Goal: Information Seeking & Learning: Compare options

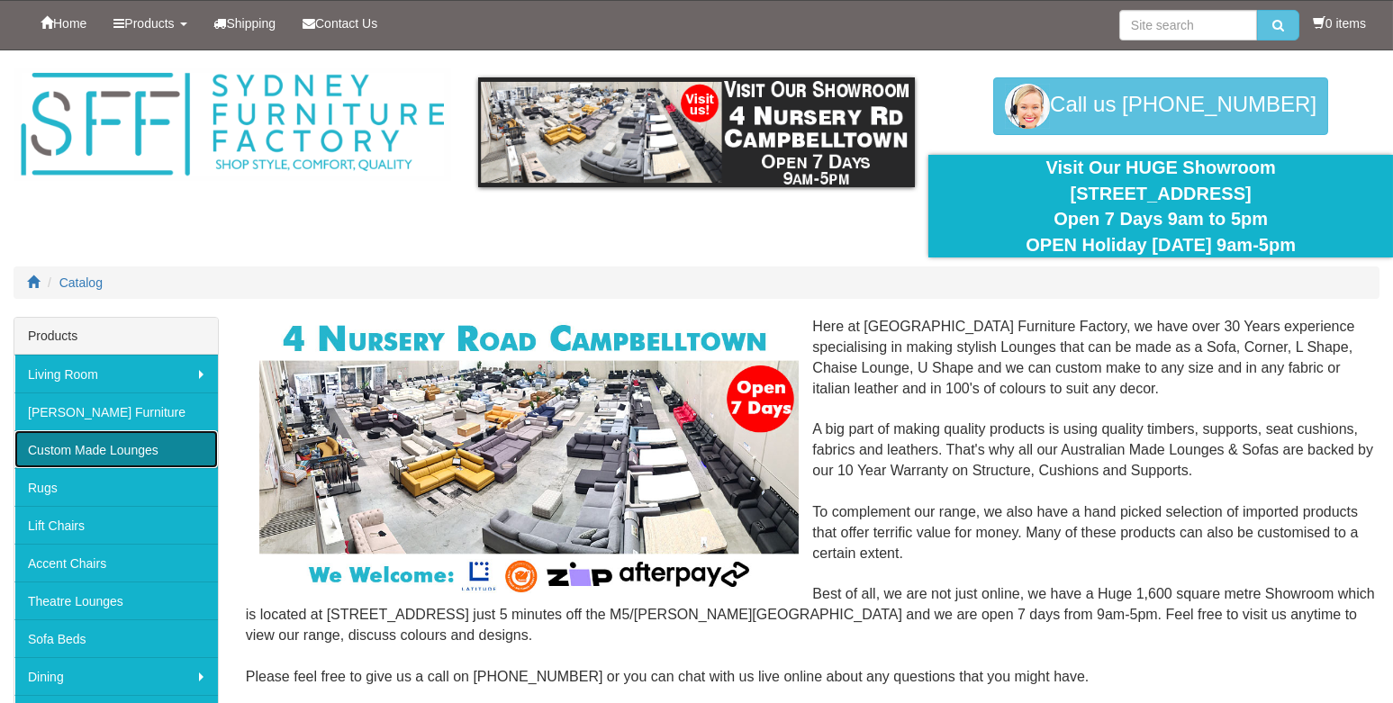
click at [95, 443] on link "Custom Made Lounges" at bounding box center [116, 449] width 204 height 38
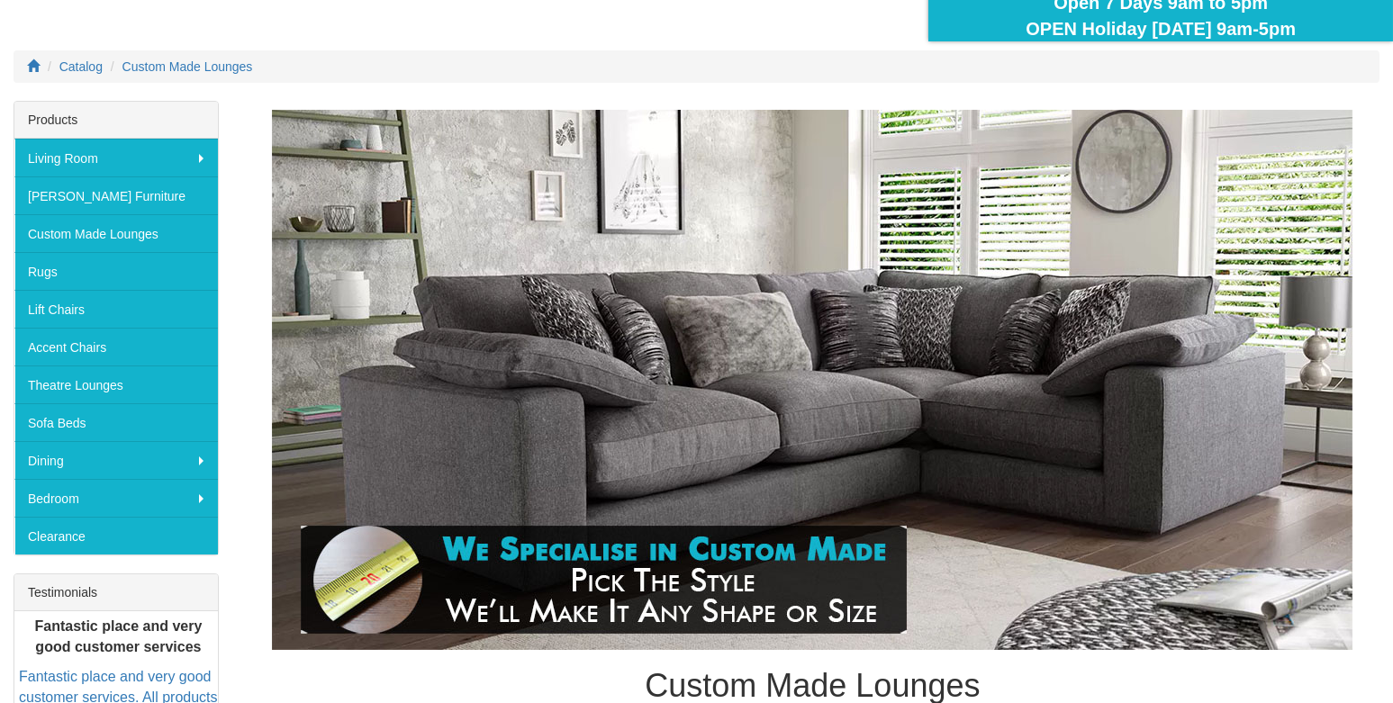
scroll to position [89, 0]
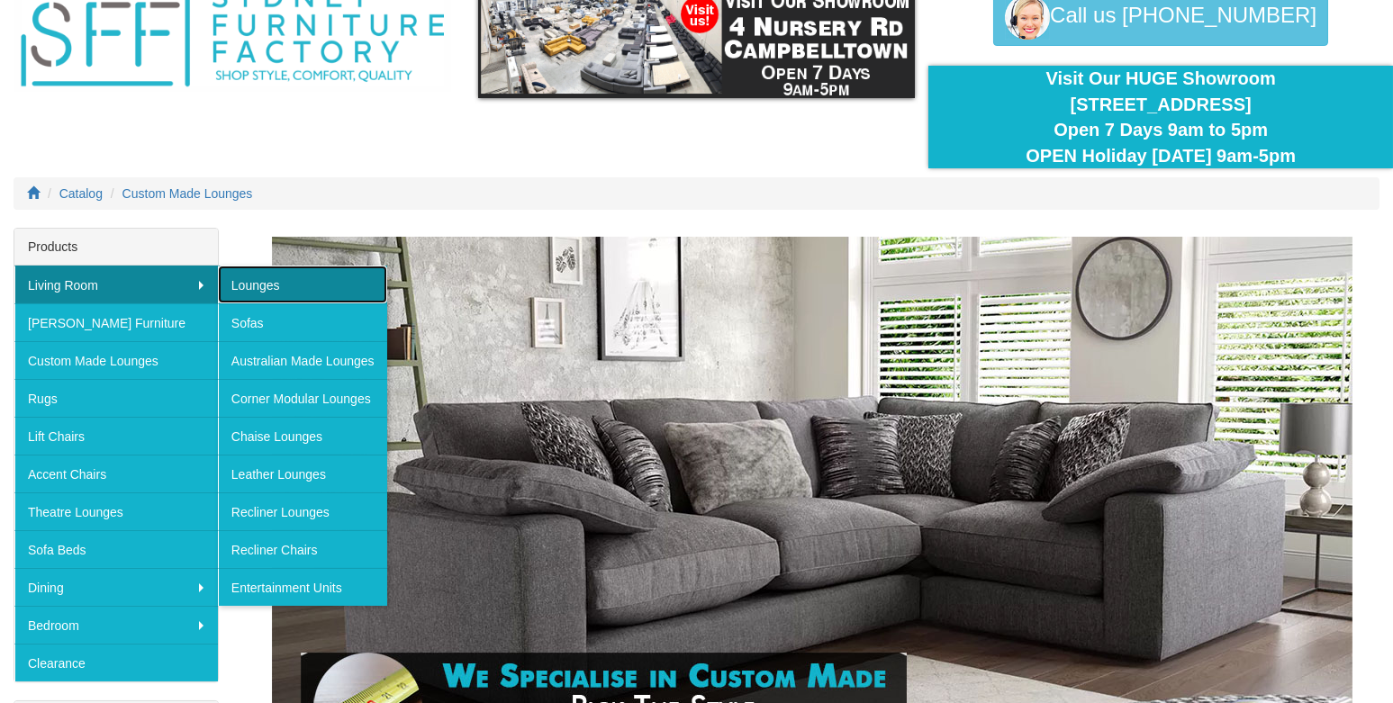
click at [254, 282] on link "Lounges" at bounding box center [302, 285] width 169 height 38
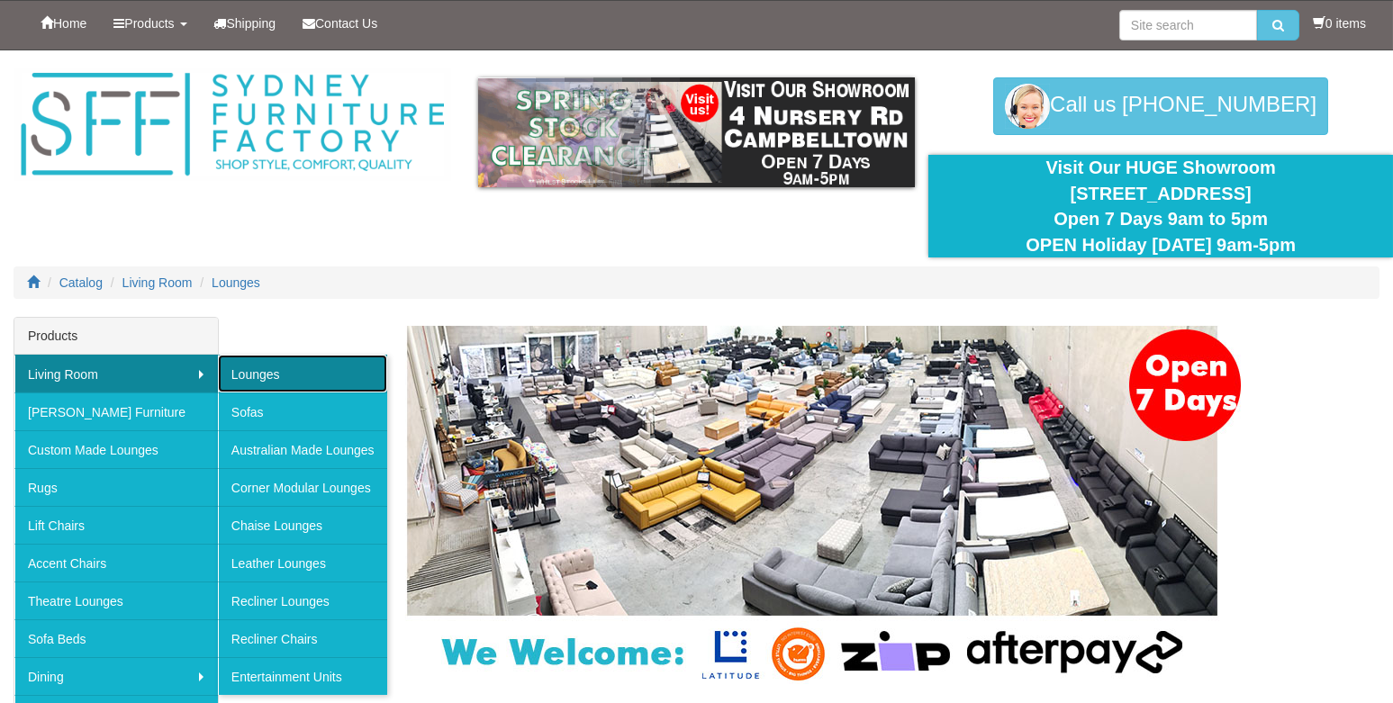
click at [236, 369] on link "Lounges" at bounding box center [302, 374] width 169 height 38
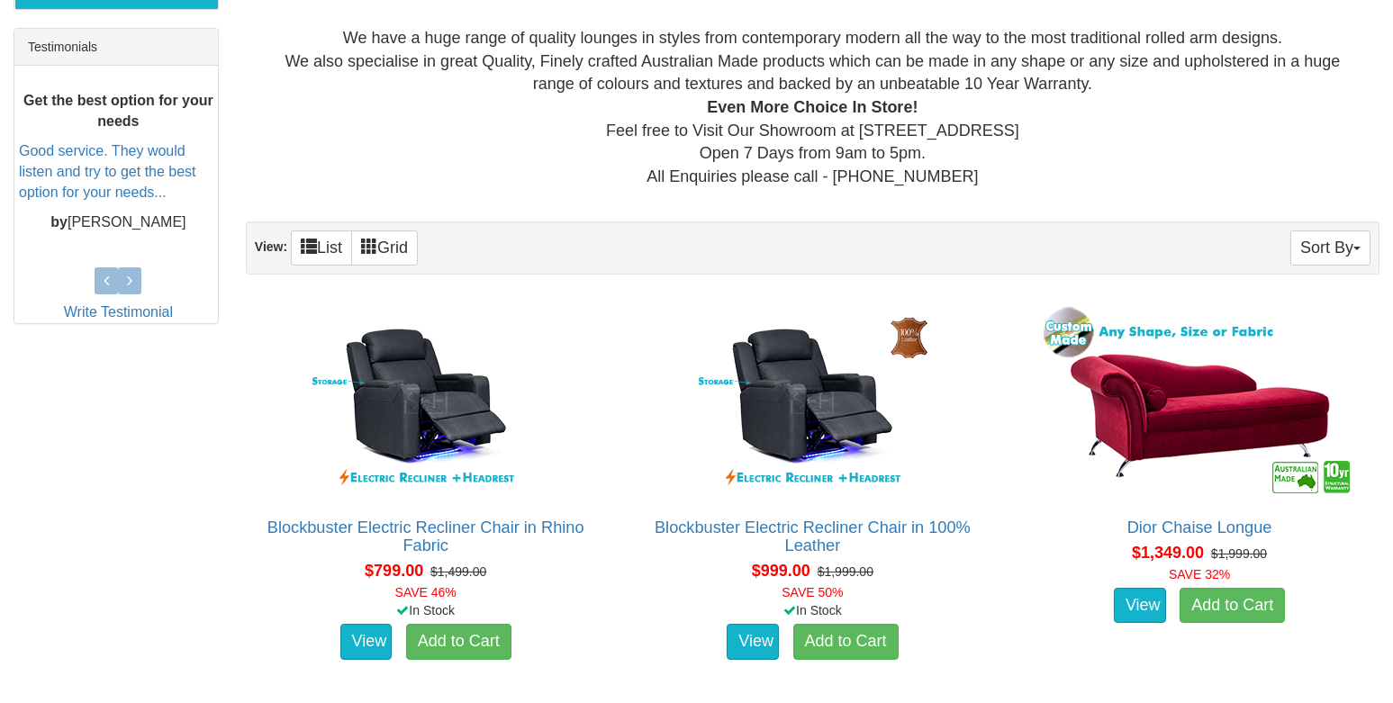
scroll to position [810, 0]
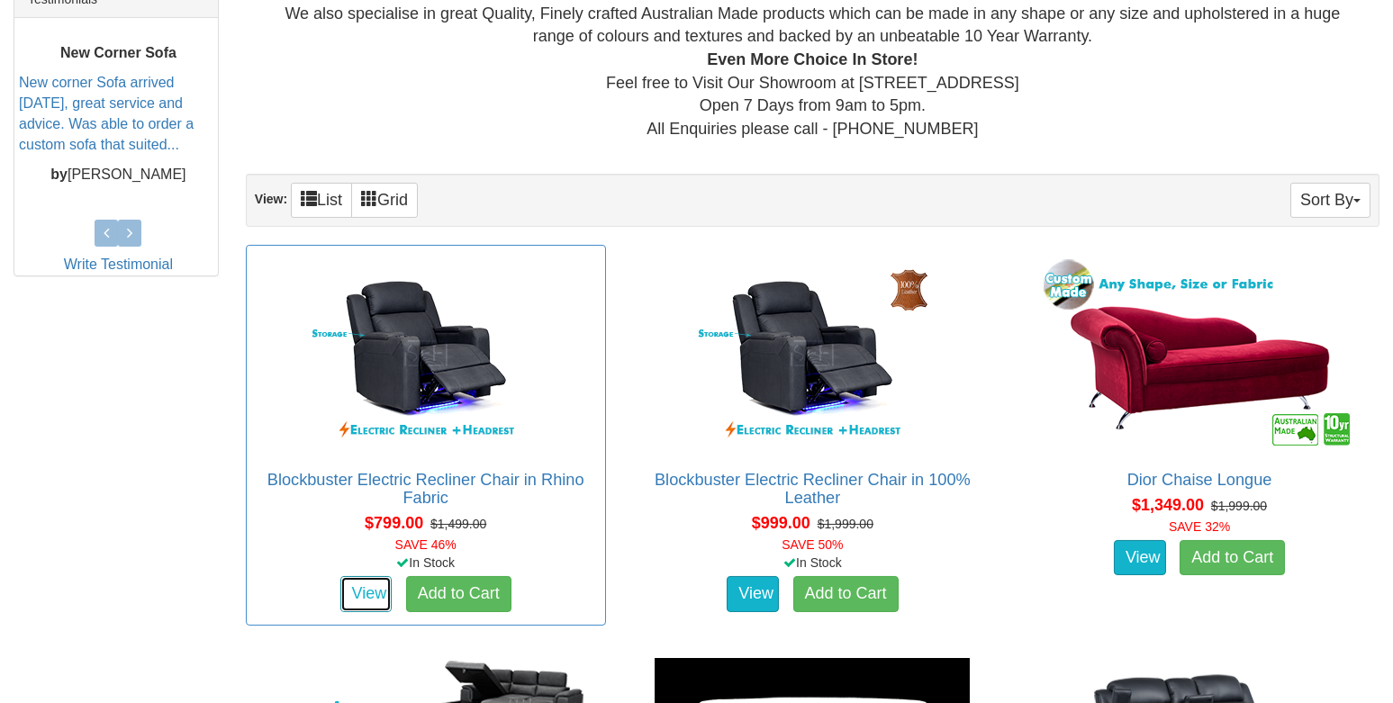
click at [382, 588] on link "View" at bounding box center [366, 594] width 52 height 36
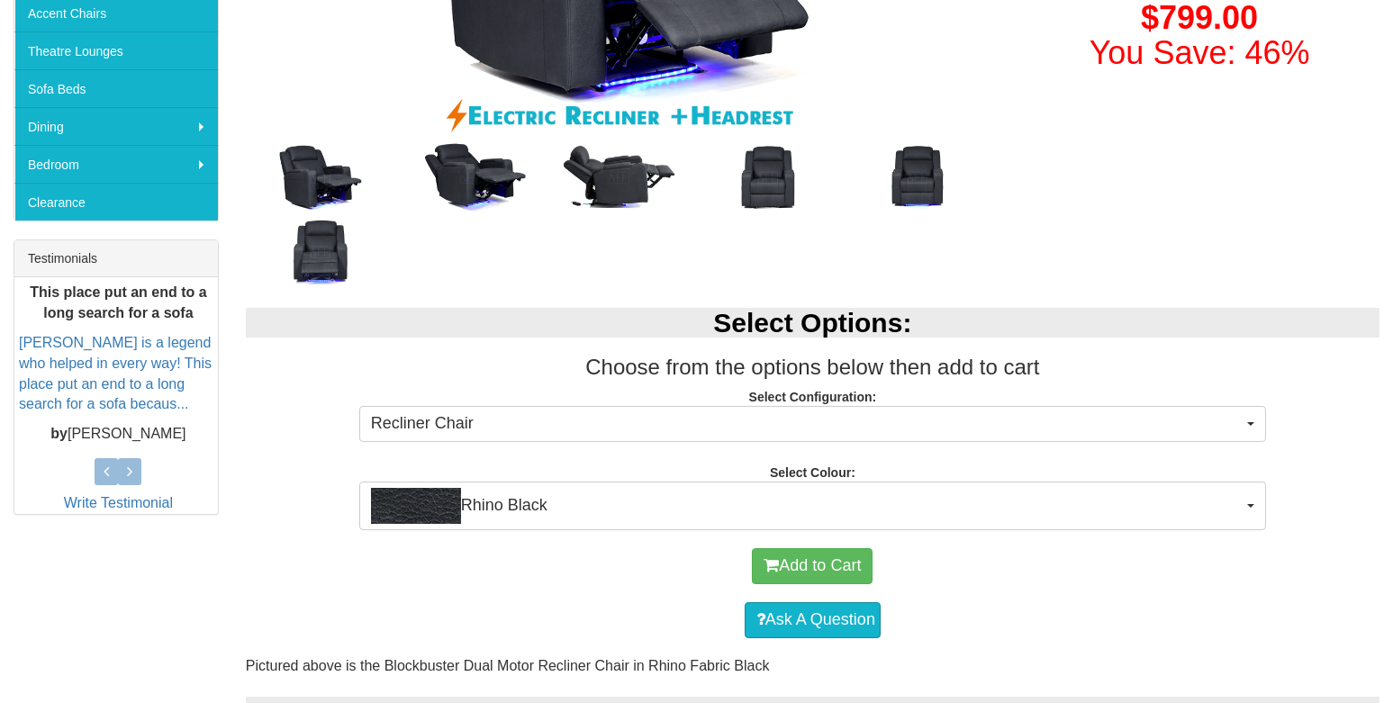
scroll to position [630, 0]
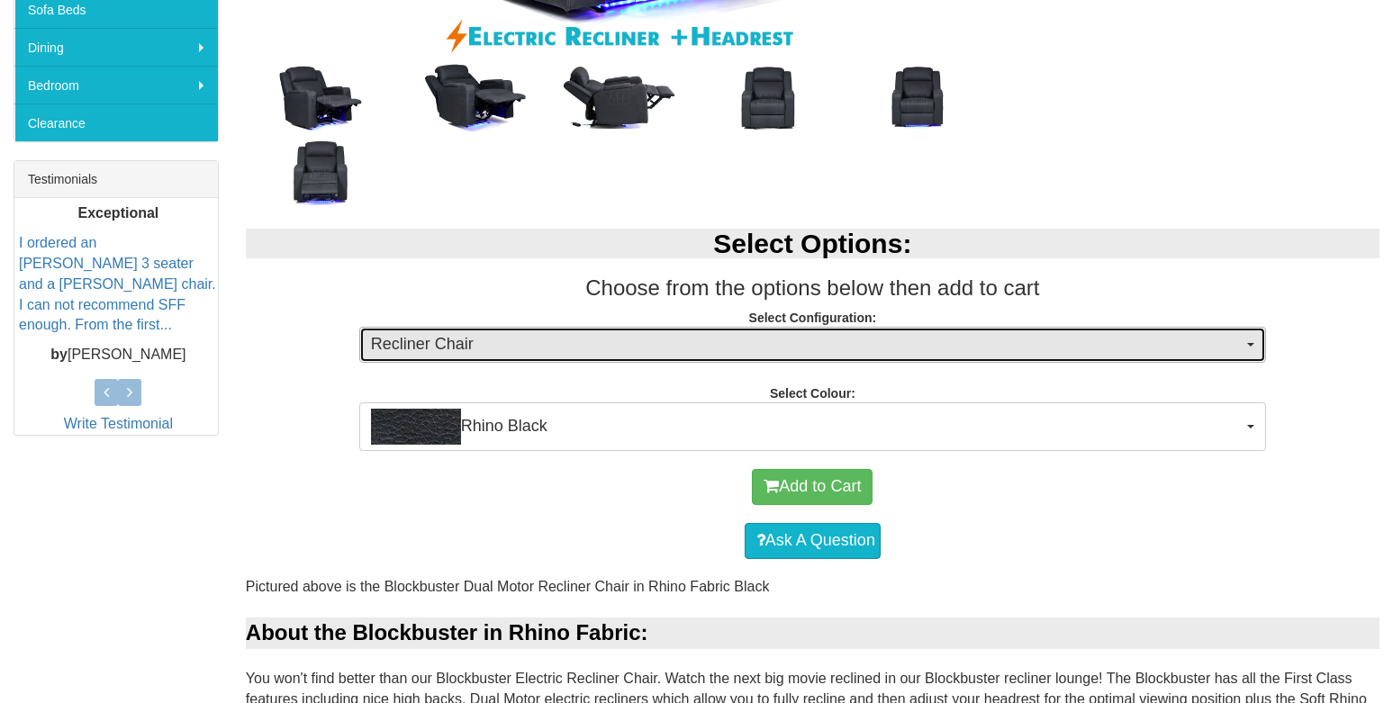
click at [1254, 340] on button "Recliner Chair" at bounding box center [812, 345] width 907 height 36
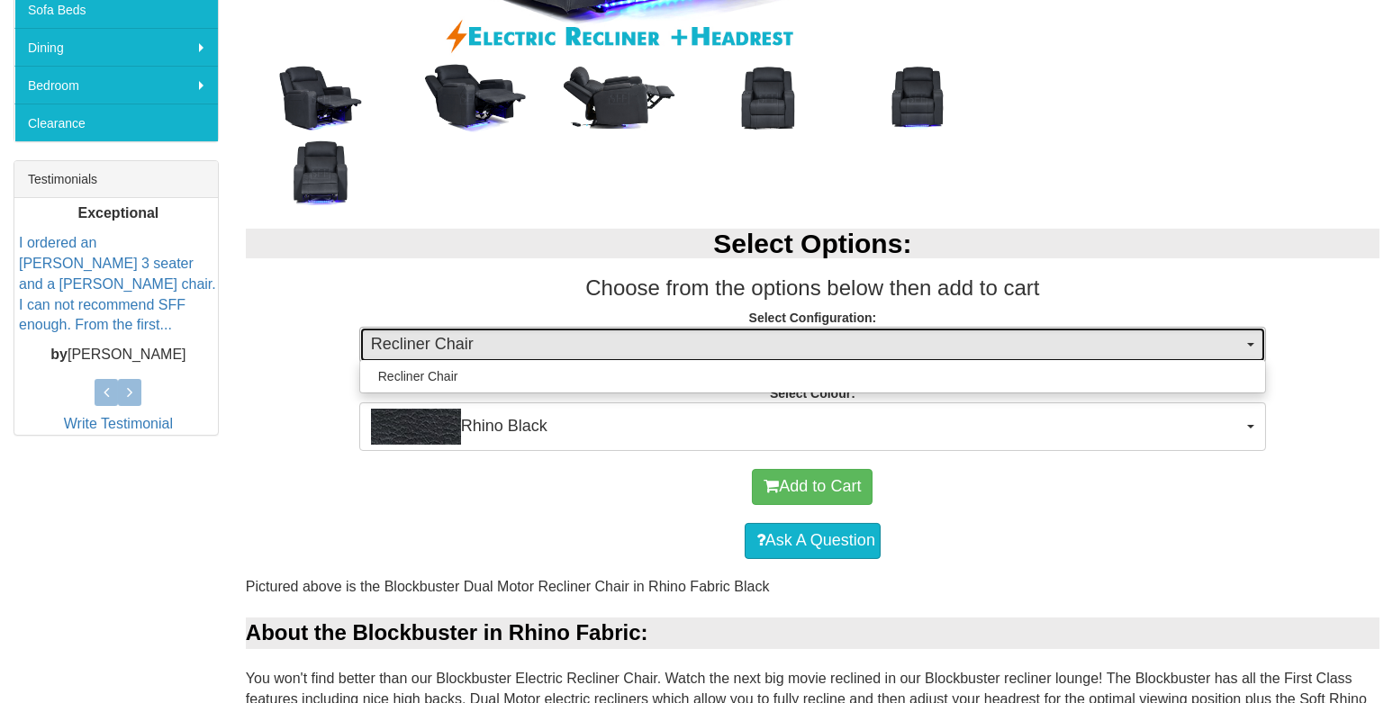
click at [1254, 340] on button "Recliner Chair" at bounding box center [812, 345] width 907 height 36
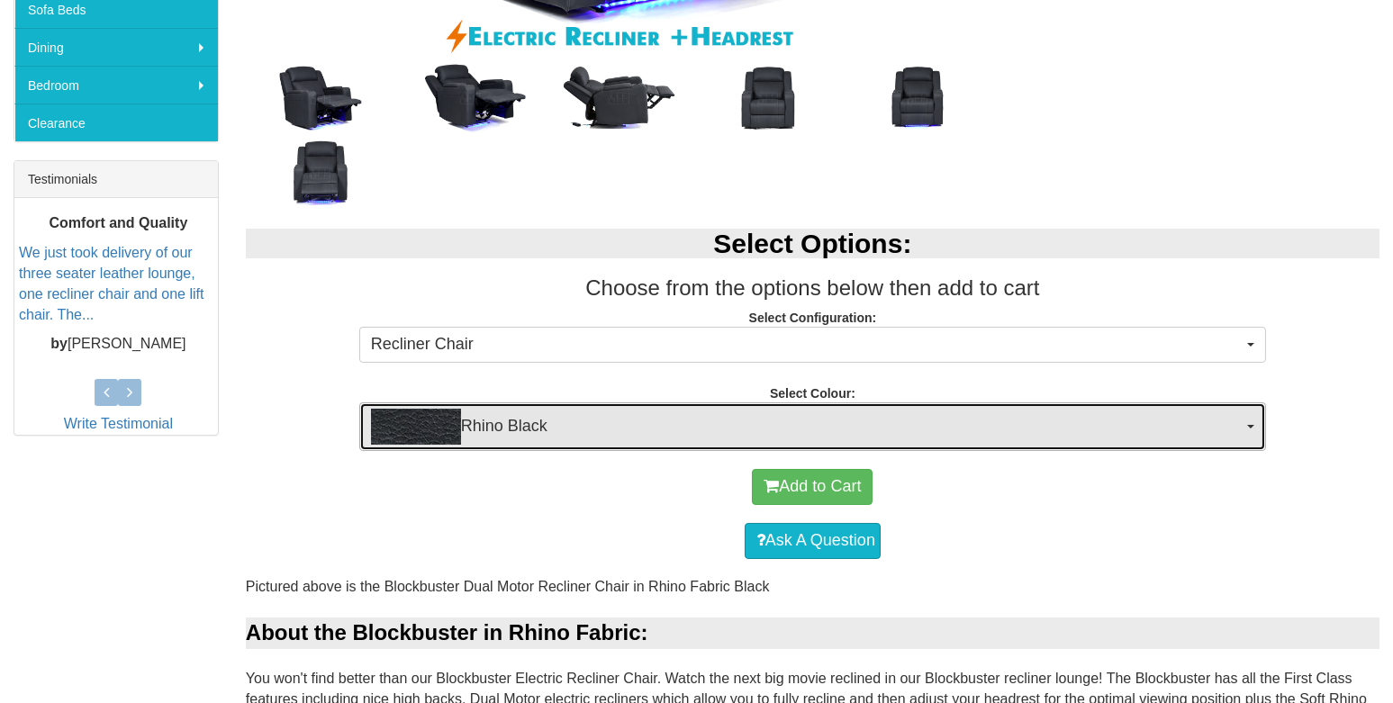
click at [1246, 424] on button "Rhino Black" at bounding box center [812, 427] width 907 height 49
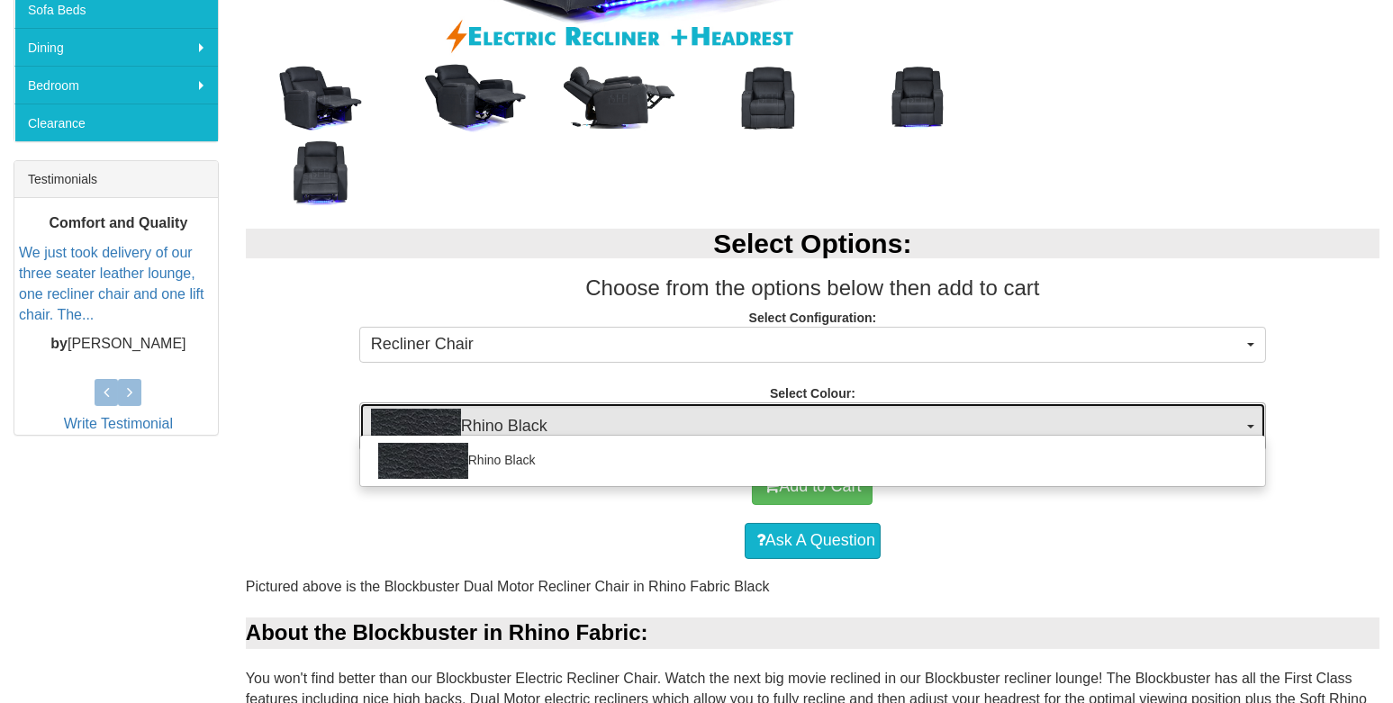
click at [1246, 424] on button "Rhino Black" at bounding box center [812, 427] width 907 height 49
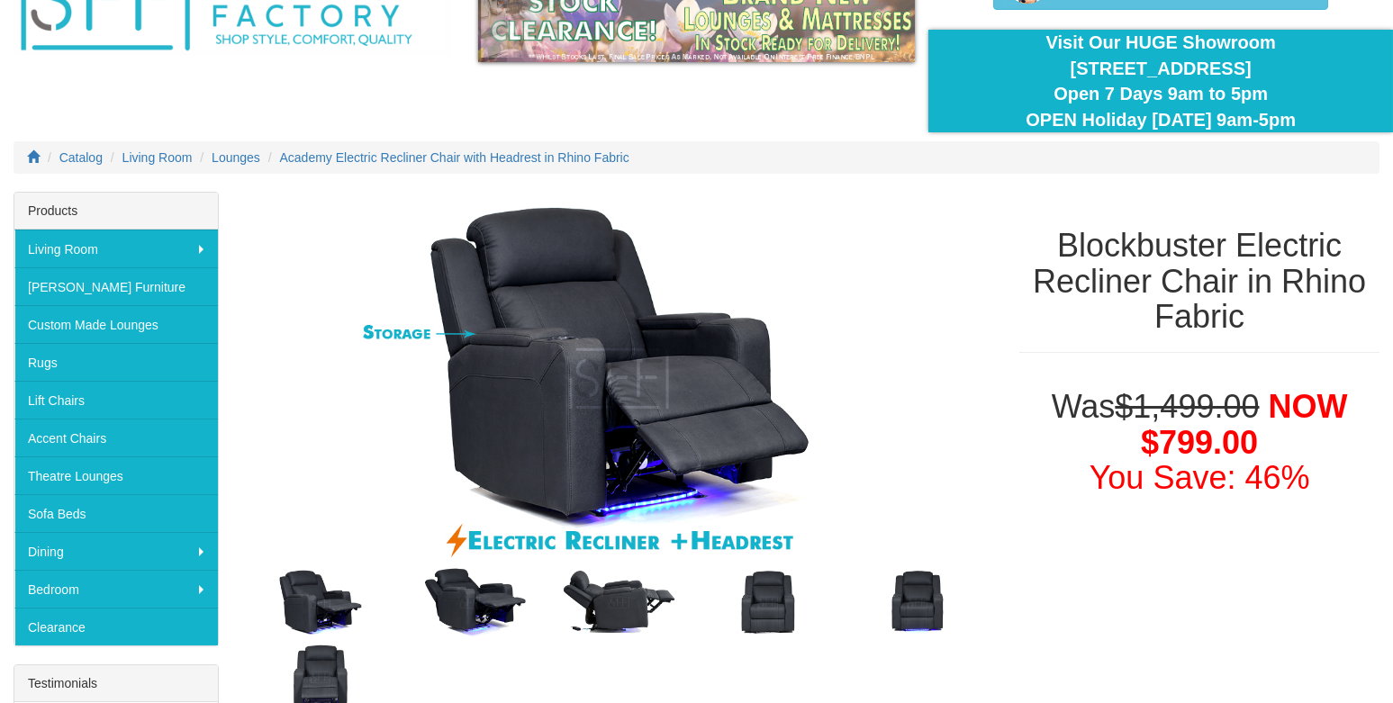
scroll to position [89, 0]
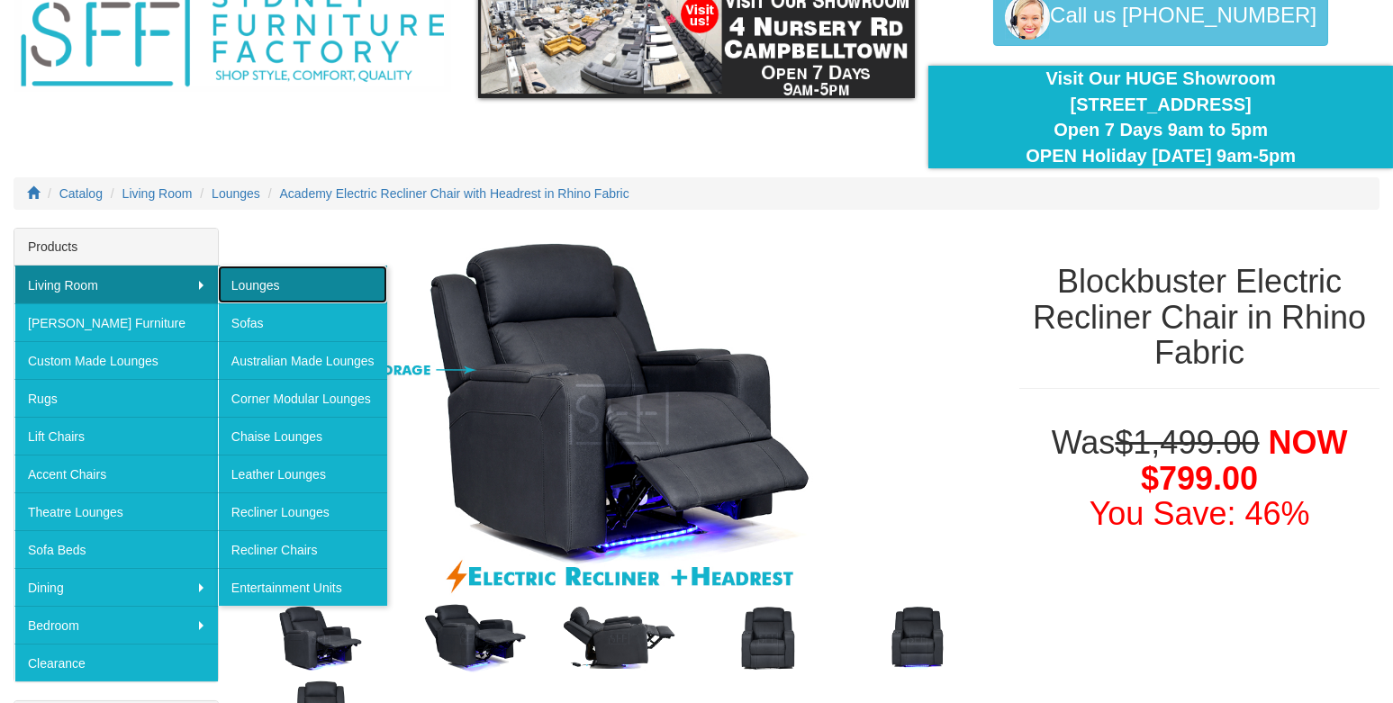
click at [248, 281] on link "Lounges" at bounding box center [302, 285] width 169 height 38
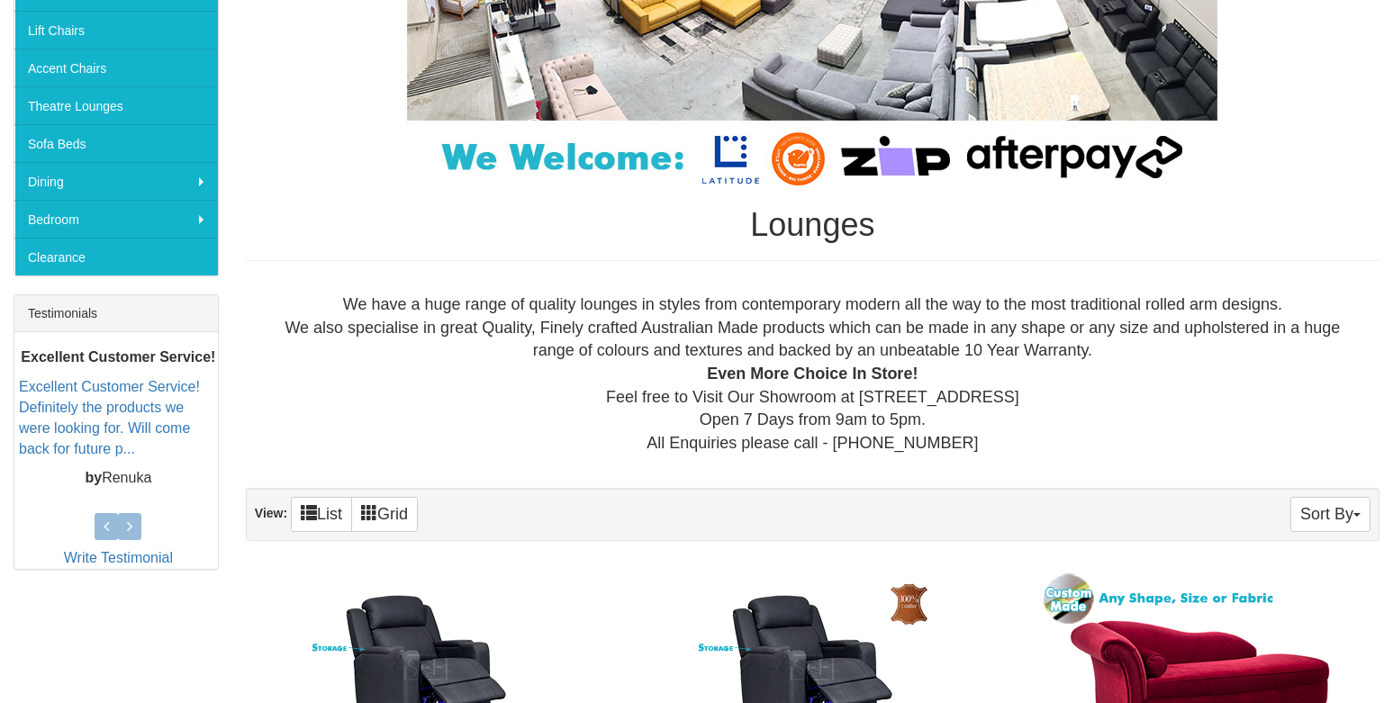
scroll to position [540, 0]
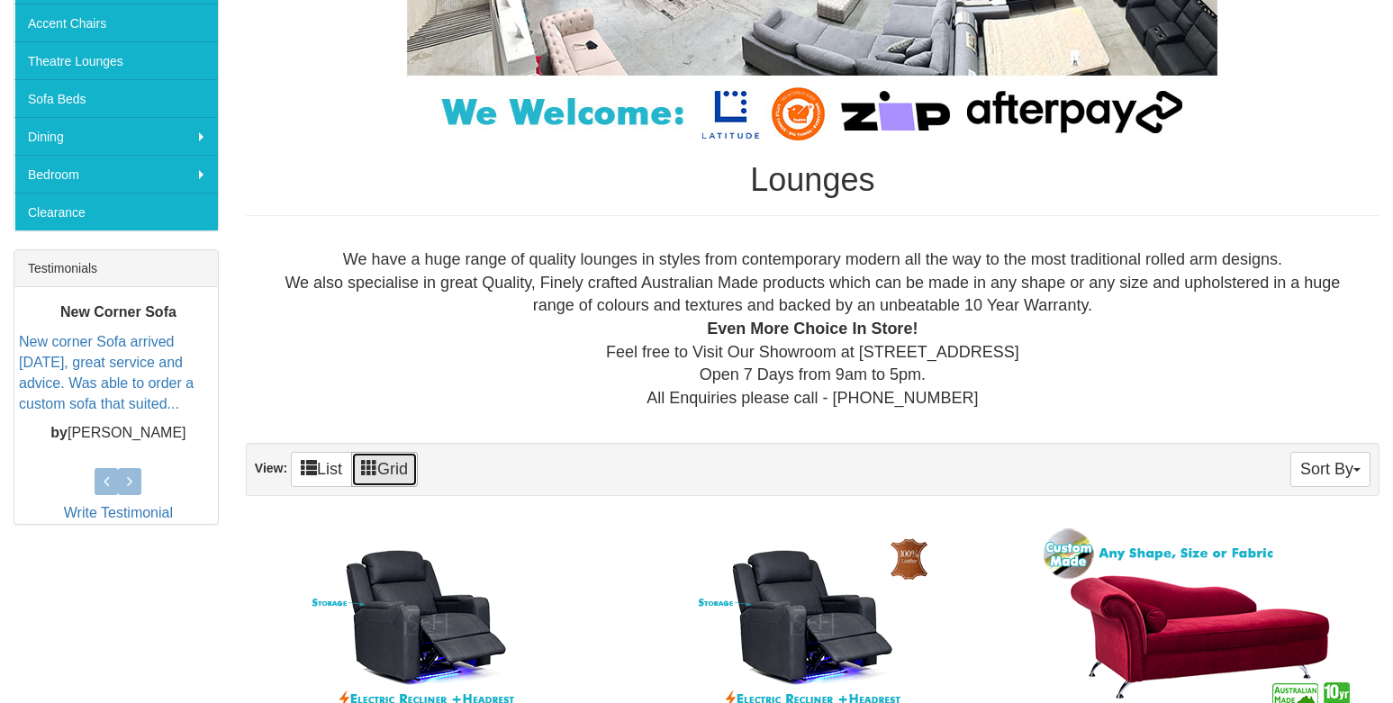
click at [399, 471] on link "Grid" at bounding box center [384, 469] width 67 height 35
click at [315, 464] on span at bounding box center [309, 467] width 16 height 16
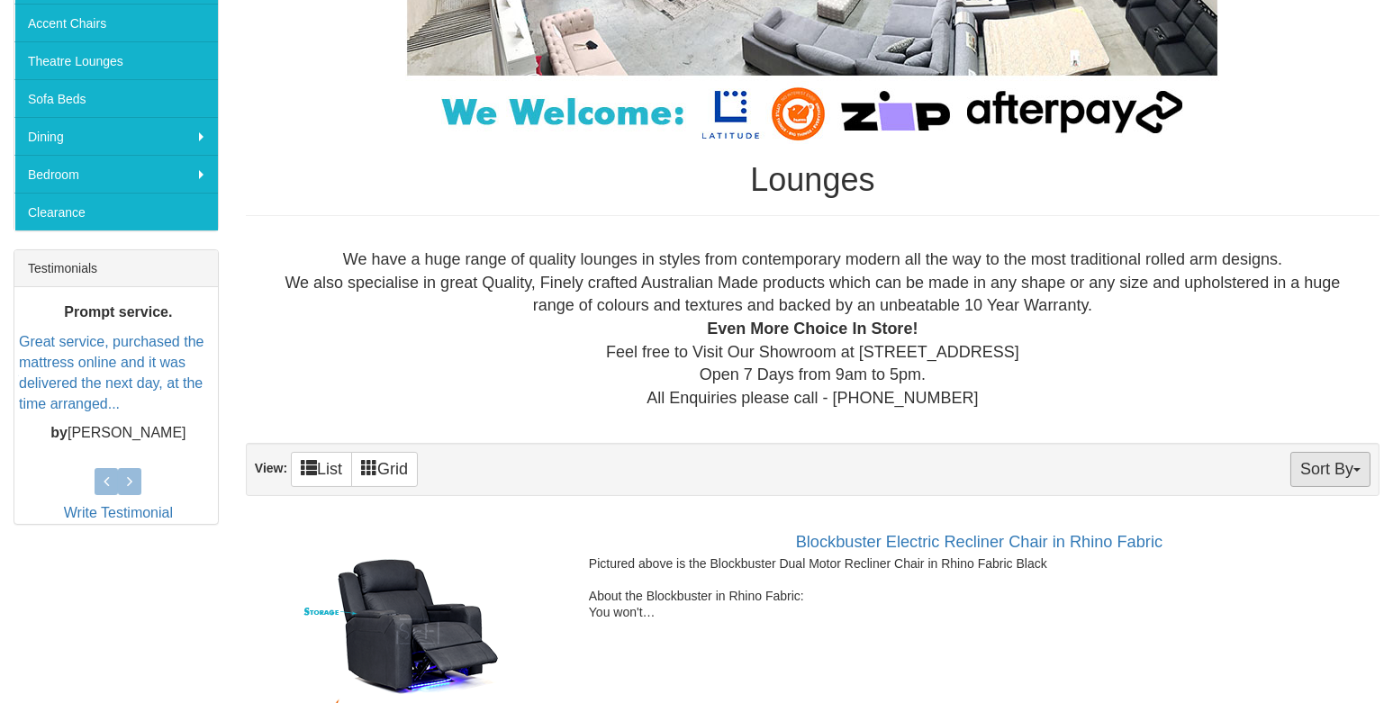
click at [1357, 470] on span "button" at bounding box center [1357, 470] width 7 height 4
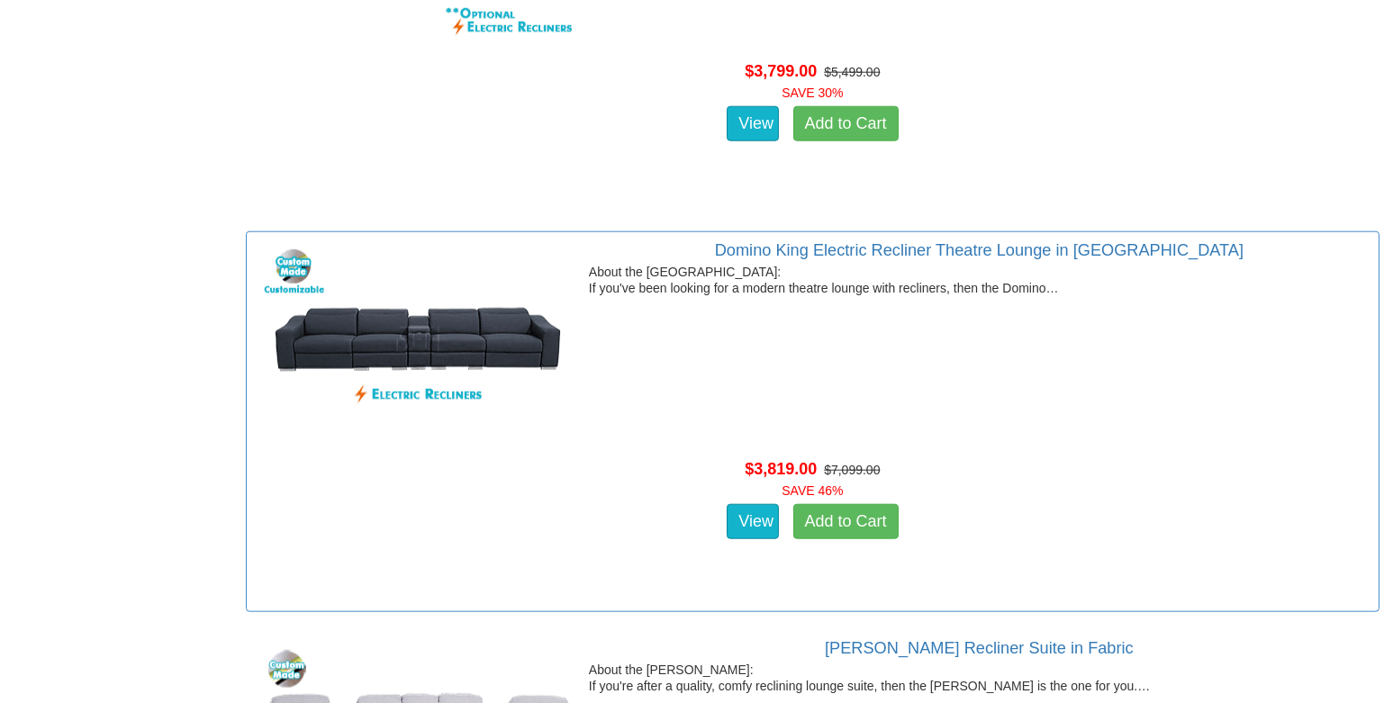
scroll to position [31071, 0]
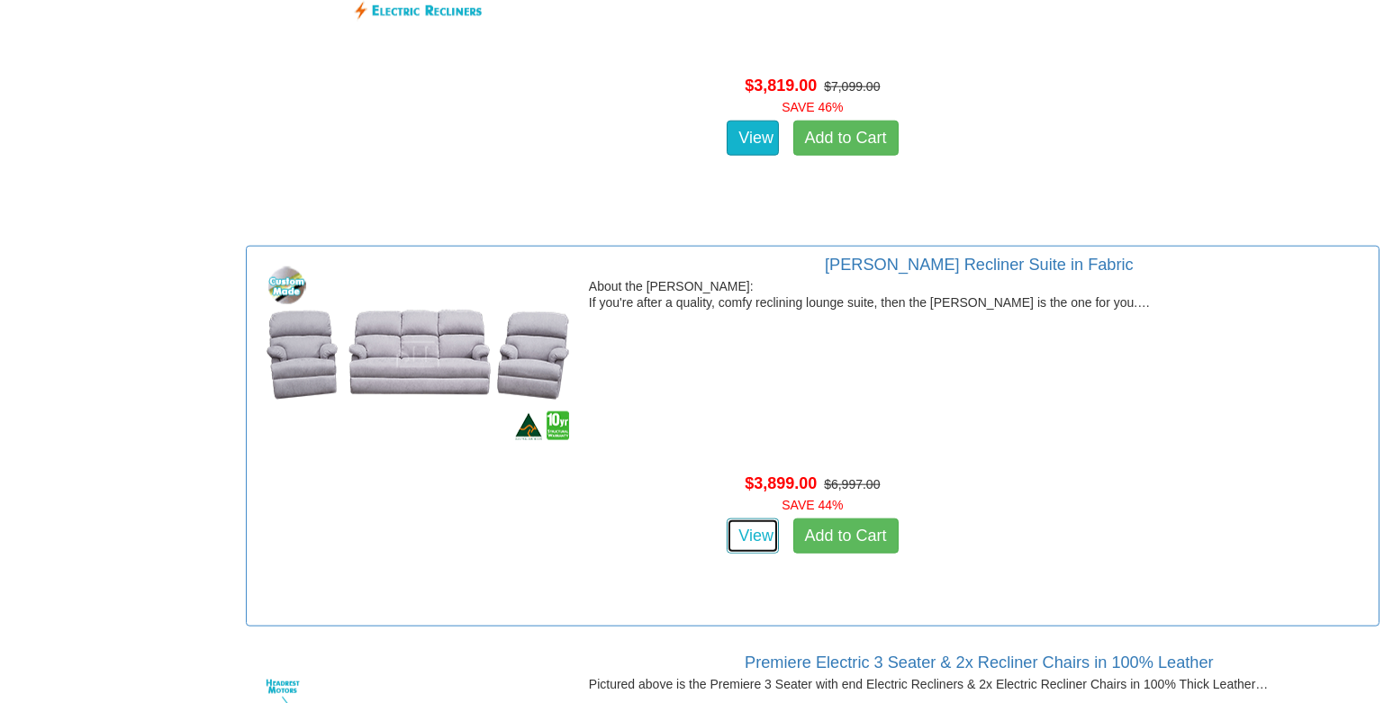
click at [766, 538] on link "View" at bounding box center [753, 537] width 52 height 36
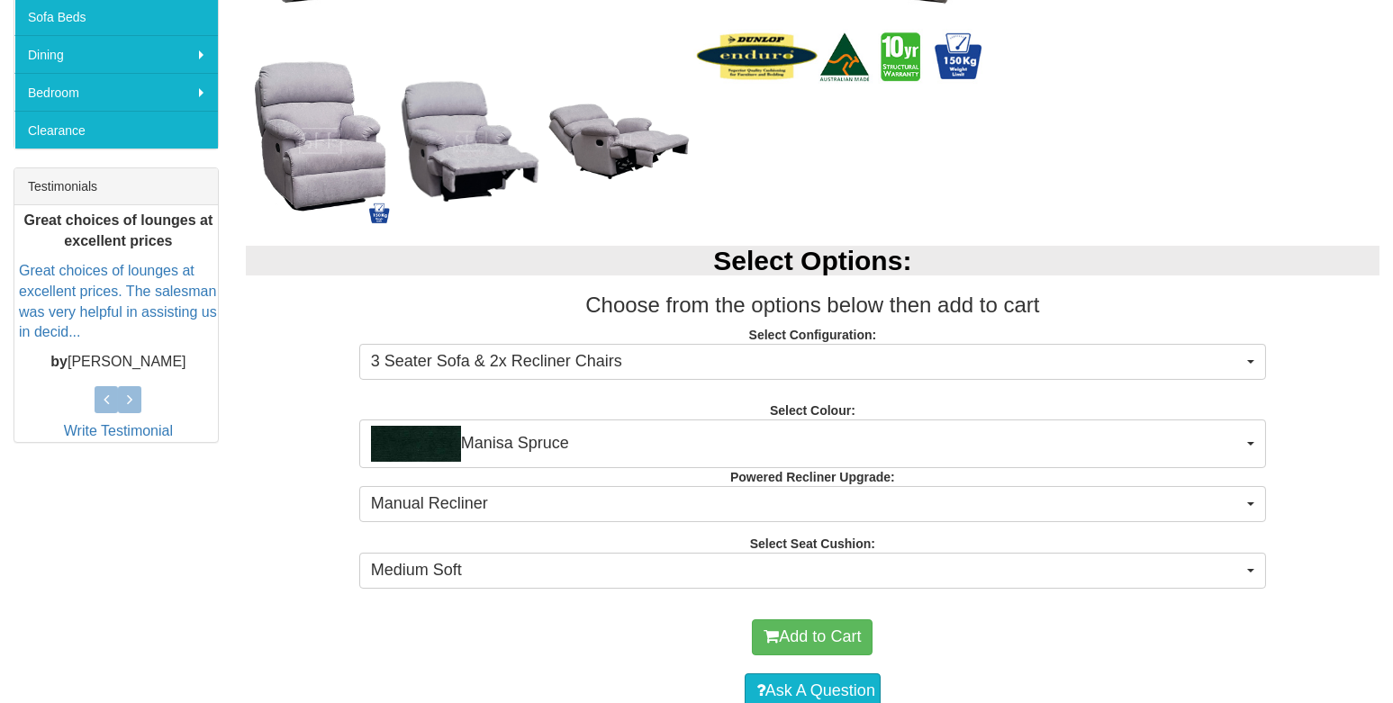
scroll to position [630, 0]
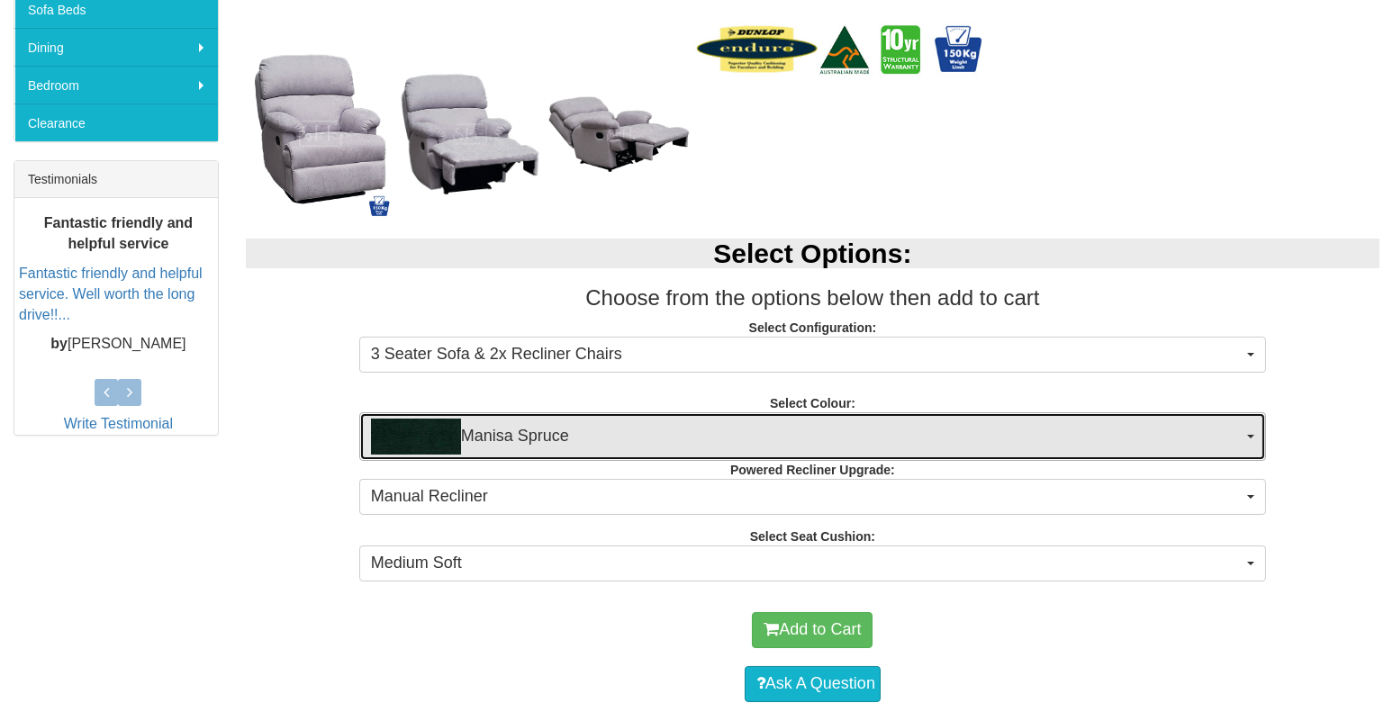
click at [1253, 432] on button "Manisa Spruce" at bounding box center [812, 436] width 907 height 49
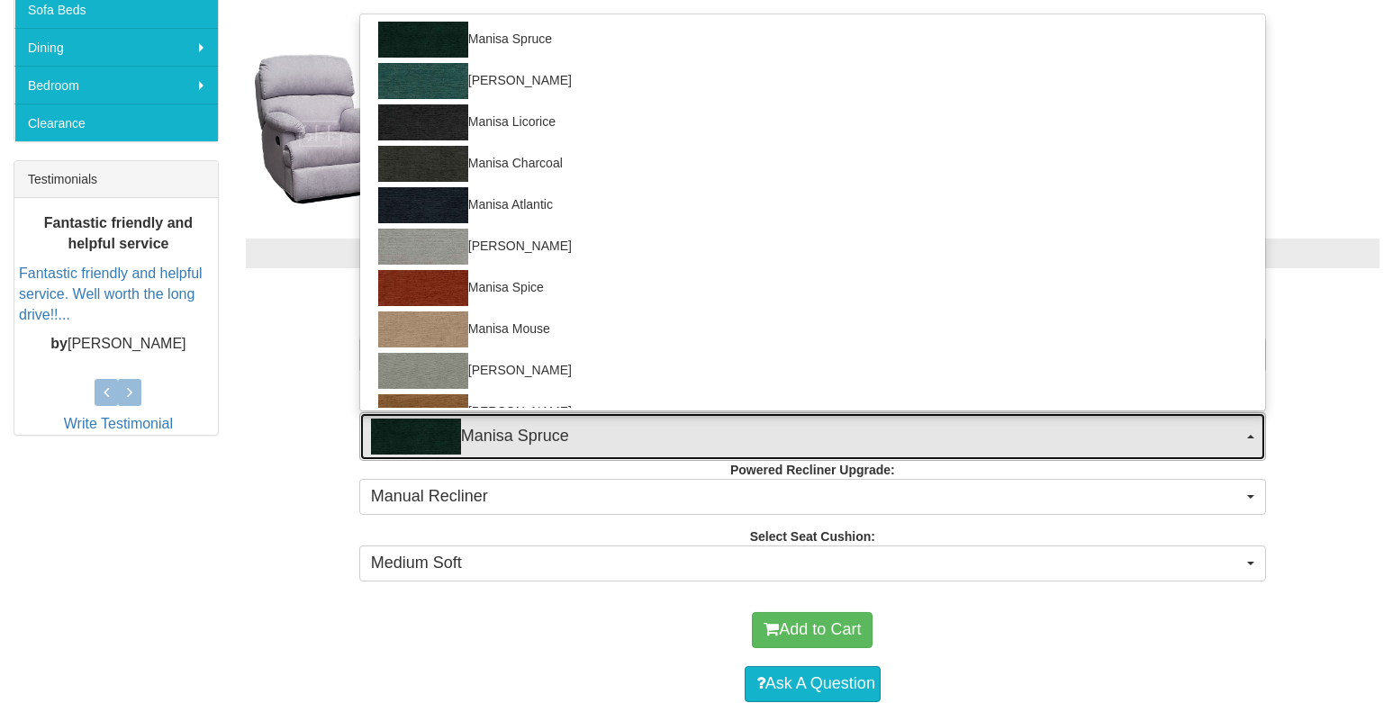
click at [1253, 432] on button "Manisa Spruce" at bounding box center [812, 436] width 907 height 49
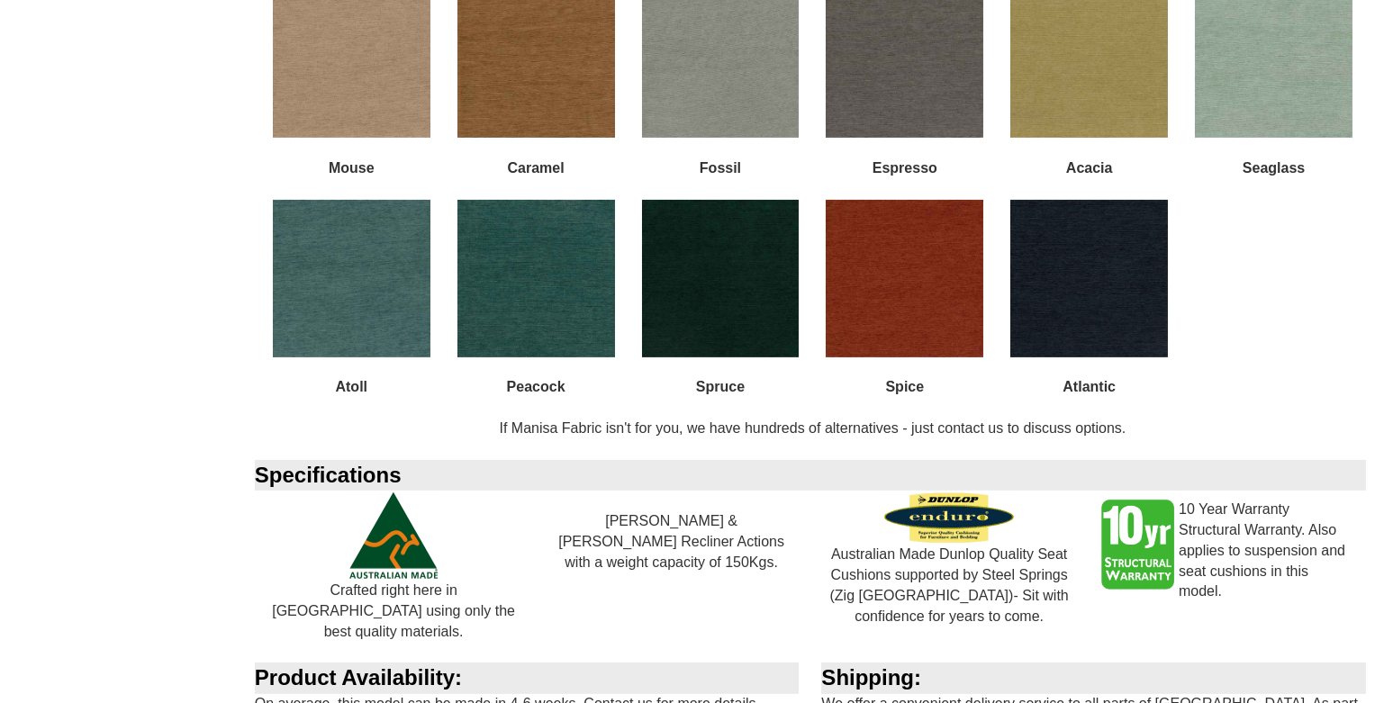
scroll to position [2521, 0]
